Goal: Task Accomplishment & Management: Complete application form

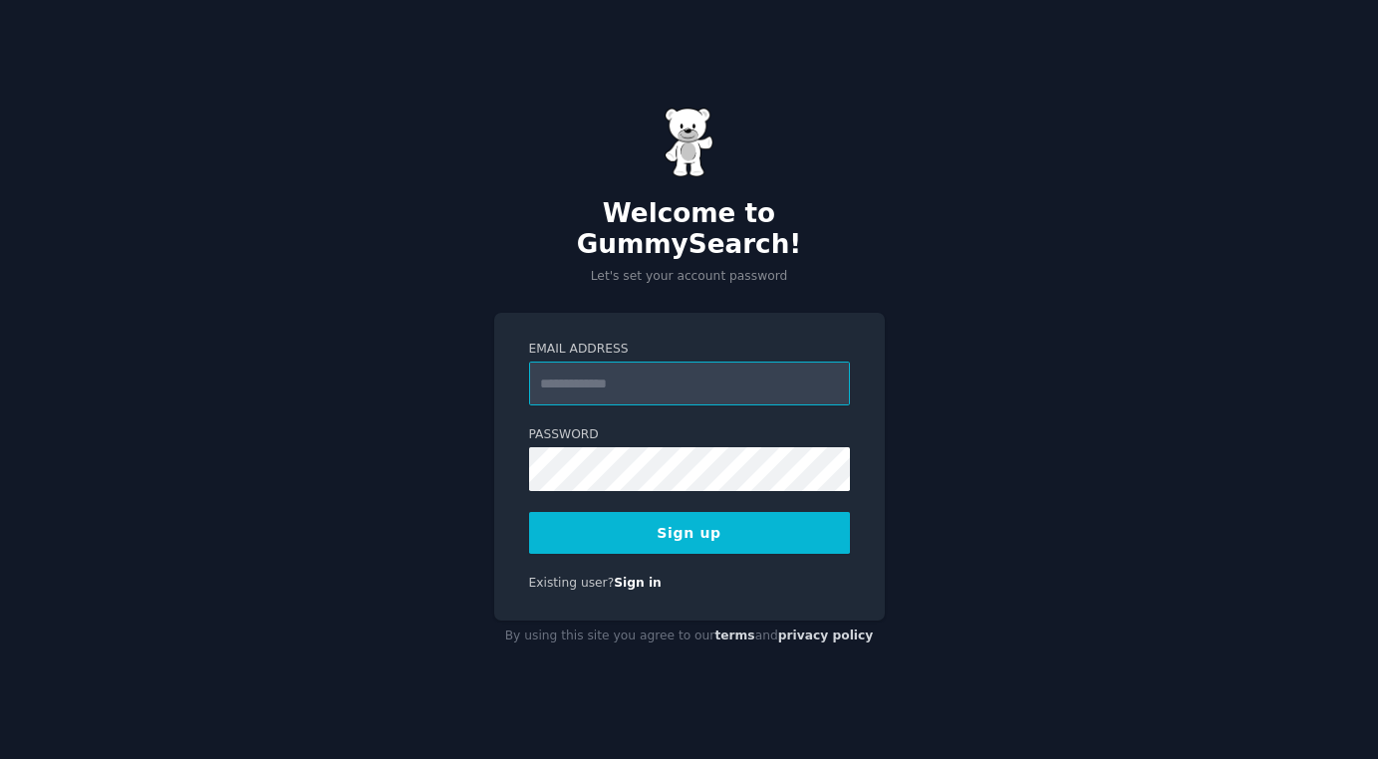
click at [610, 372] on input "Email Address" at bounding box center [689, 384] width 321 height 44
type input "**********"
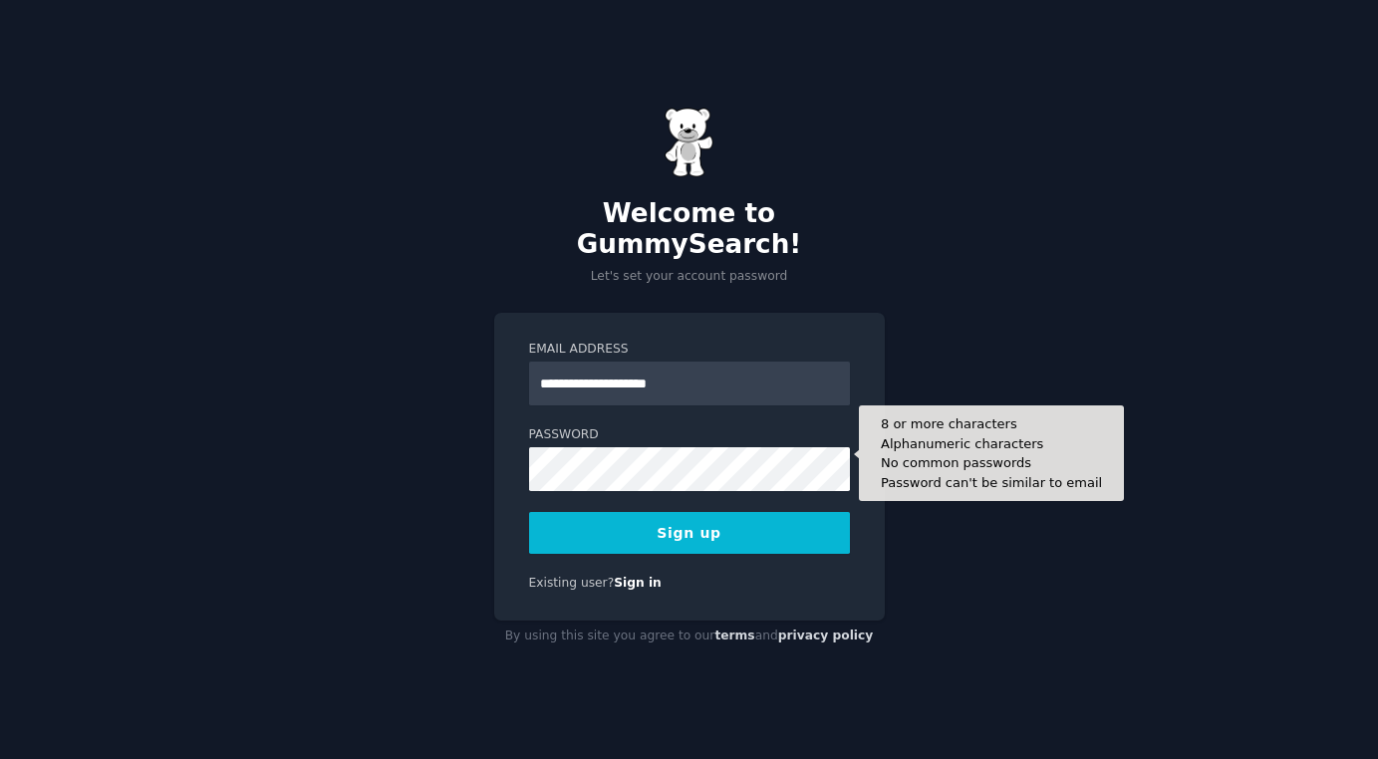
drag, startPoint x: 0, startPoint y: 0, endPoint x: 572, endPoint y: 514, distance: 769.3
click at [572, 514] on button "Sign up" at bounding box center [689, 533] width 321 height 42
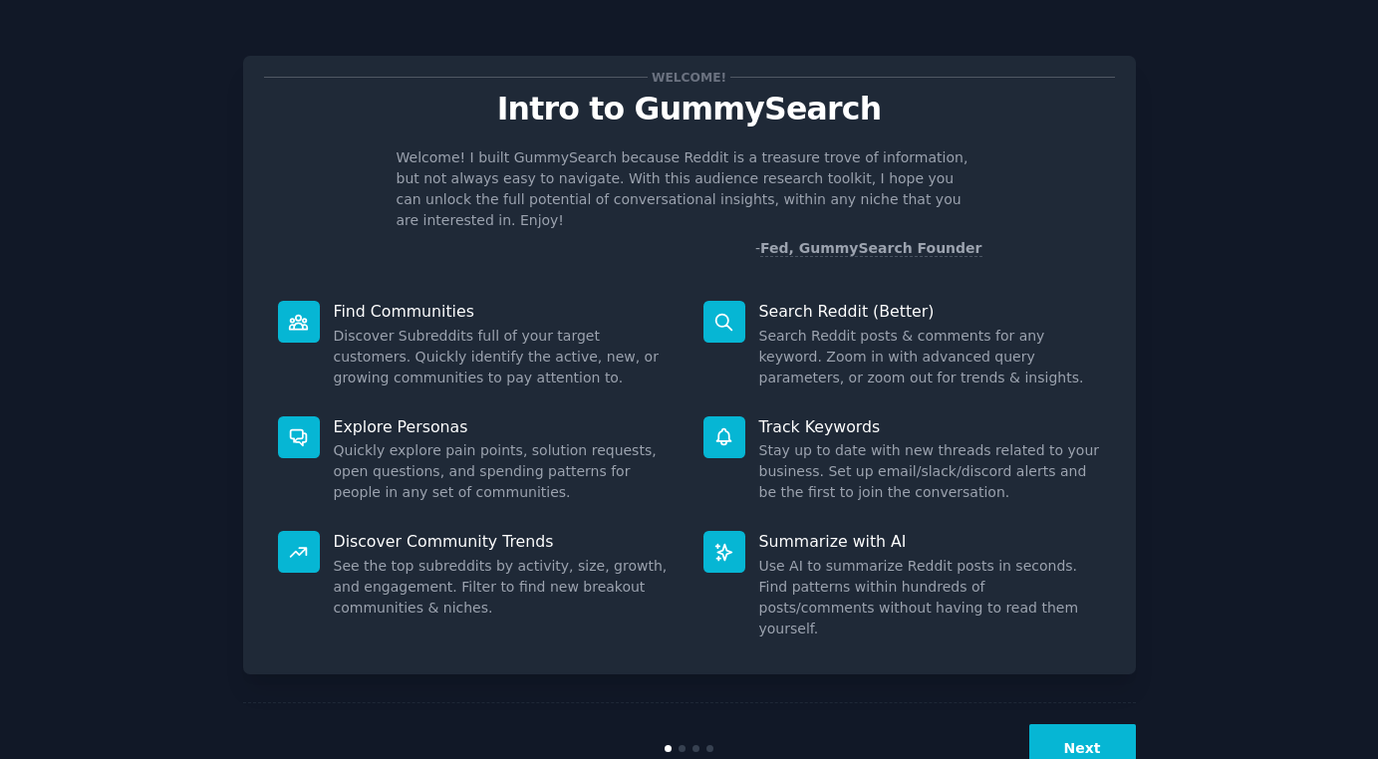
click at [1107, 725] on button "Next" at bounding box center [1083, 749] width 107 height 49
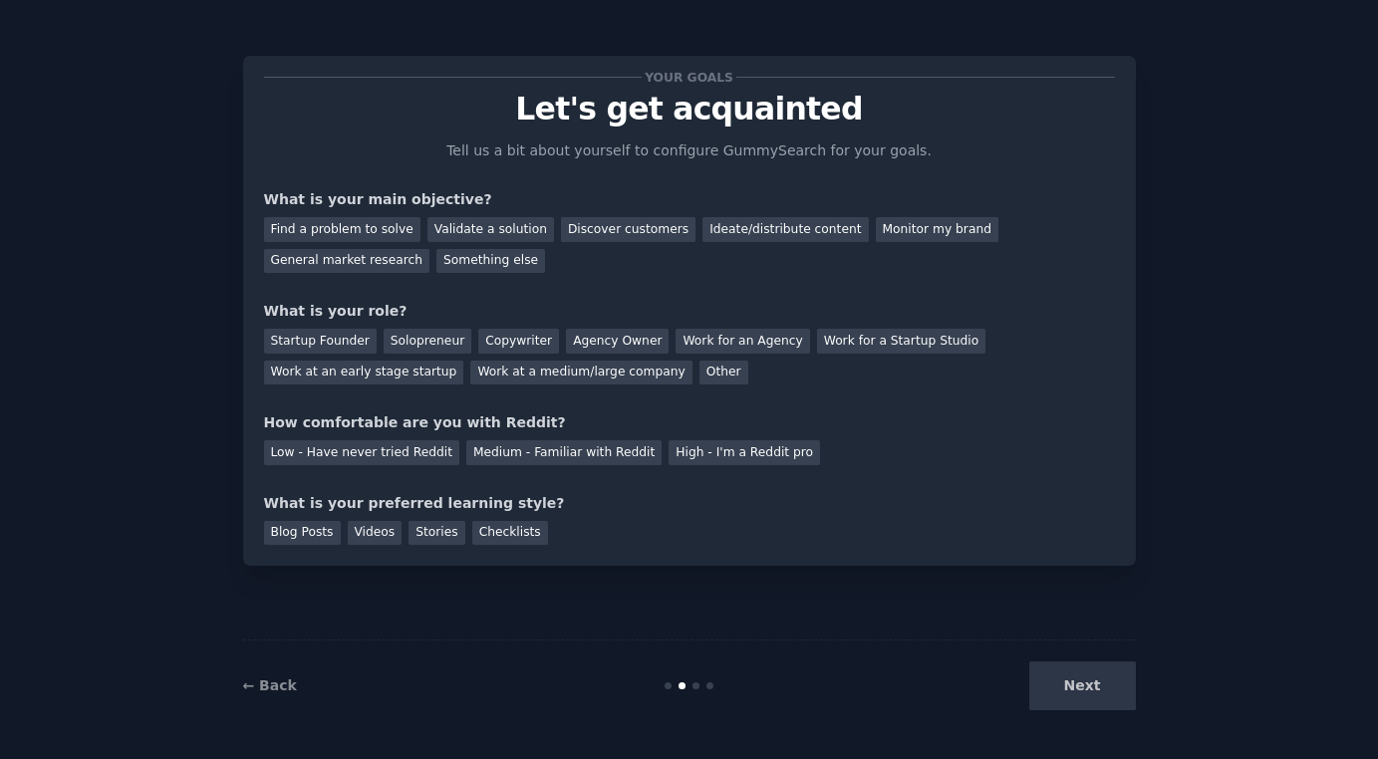
click at [361, 236] on div "Find a problem to solve" at bounding box center [342, 229] width 156 height 25
click at [426, 347] on div "Solopreneur" at bounding box center [428, 341] width 88 height 25
click at [622, 349] on div "Agency Owner" at bounding box center [617, 341] width 103 height 25
click at [429, 346] on div "Solopreneur" at bounding box center [428, 341] width 88 height 25
click at [400, 459] on div "Low - Have never tried Reddit" at bounding box center [361, 453] width 195 height 25
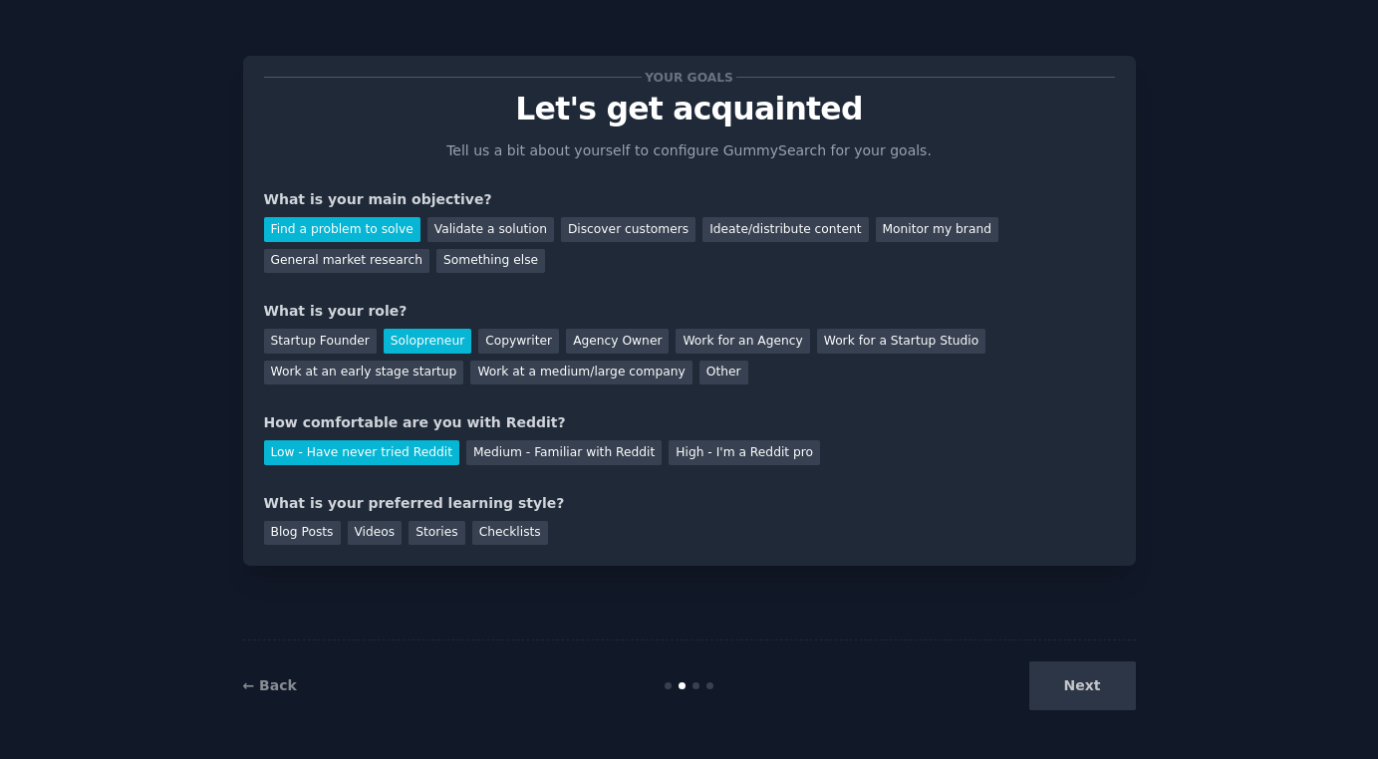
click at [371, 533] on div "Videos" at bounding box center [375, 533] width 55 height 25
click at [1111, 691] on button "Next" at bounding box center [1083, 686] width 107 height 49
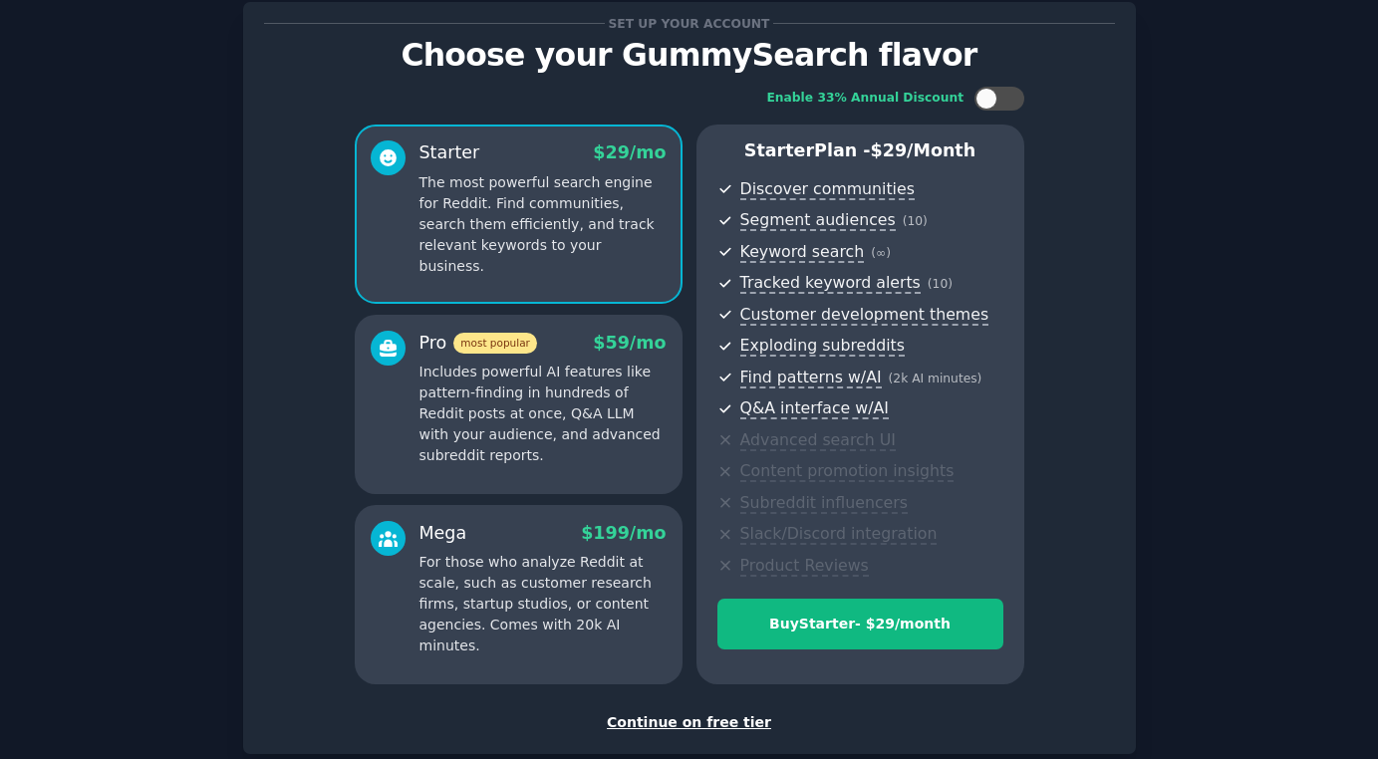
scroll to position [168, 0]
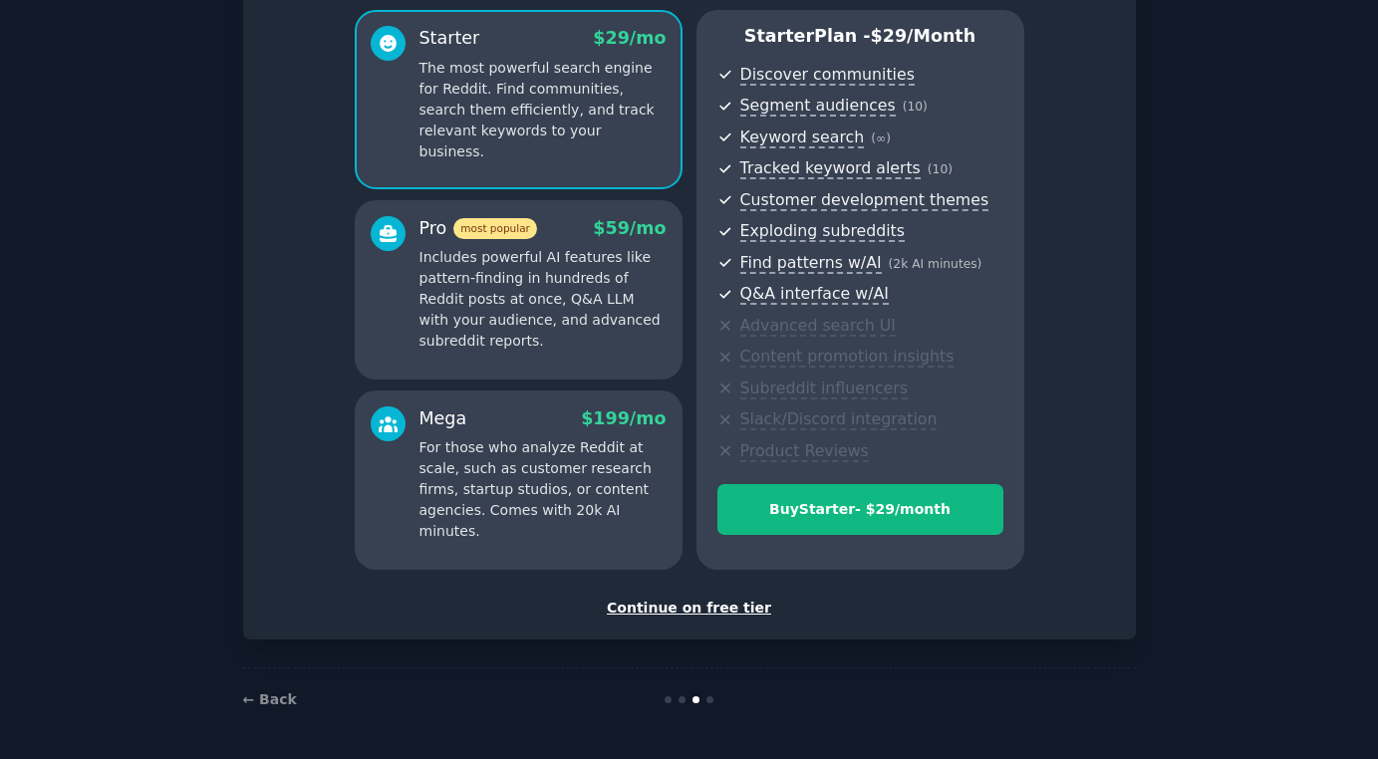
click at [275, 693] on link "← Back" at bounding box center [270, 700] width 54 height 16
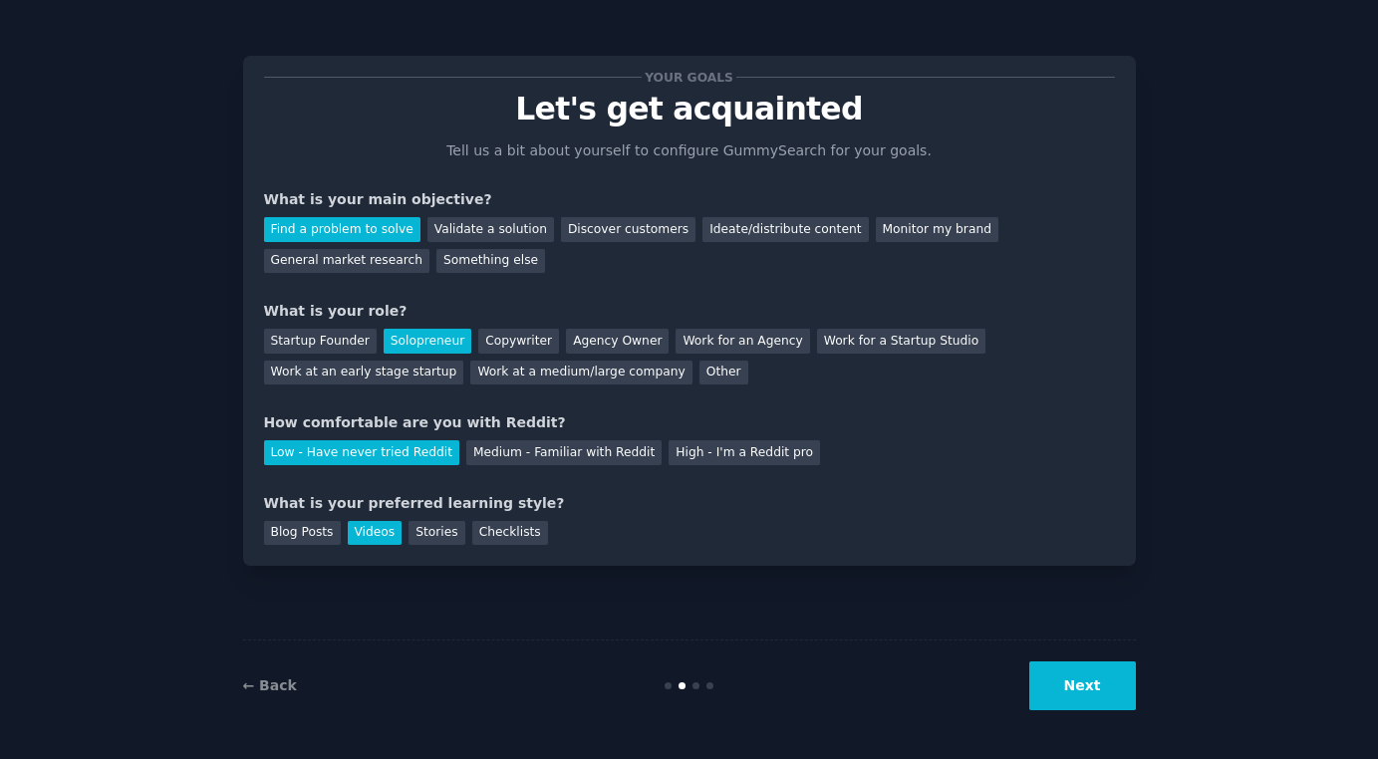
click at [271, 686] on link "← Back" at bounding box center [270, 686] width 54 height 16
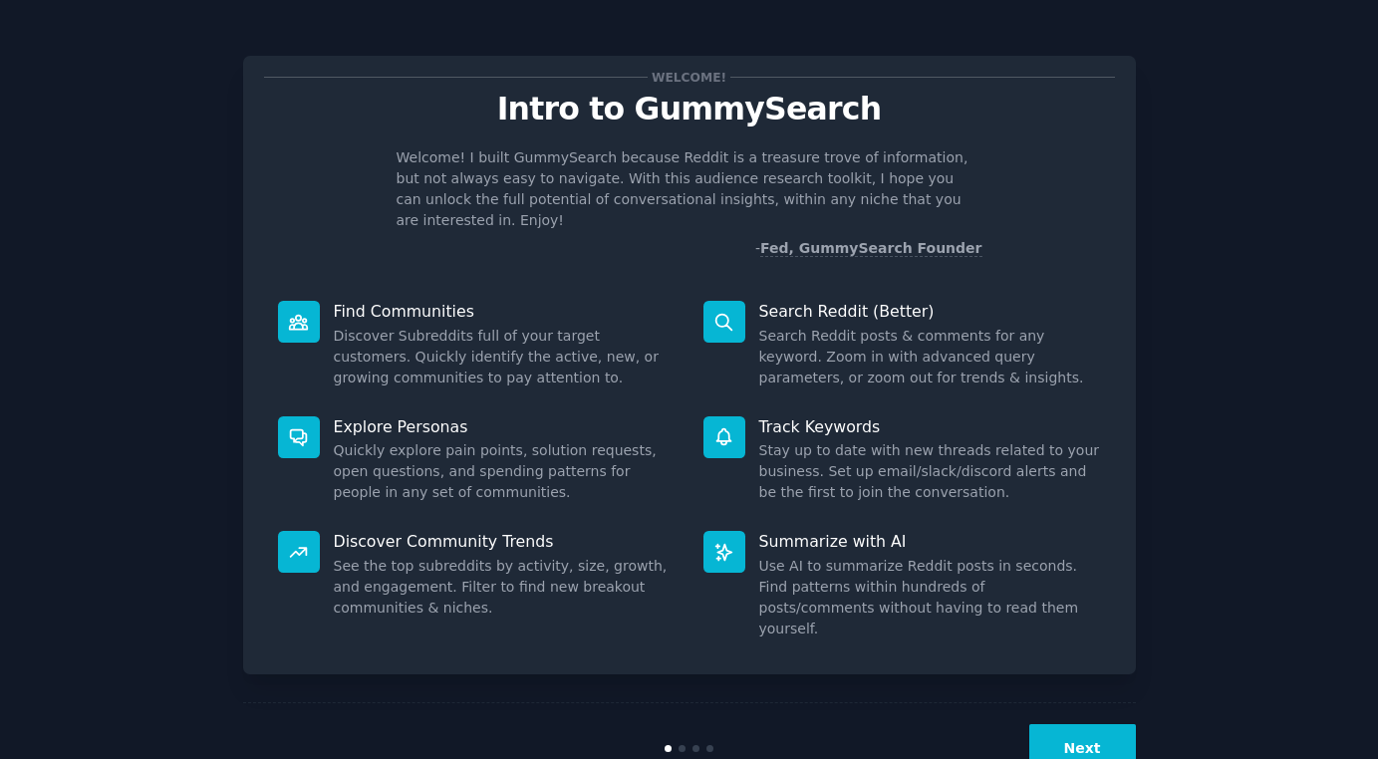
click at [271, 703] on div "Next" at bounding box center [689, 749] width 893 height 92
click at [1231, 110] on div "Welcome! Intro to GummySearch Welcome! I built GummySearch because Reddit is a …" at bounding box center [689, 411] width 1323 height 766
